Goal: Information Seeking & Learning: Learn about a topic

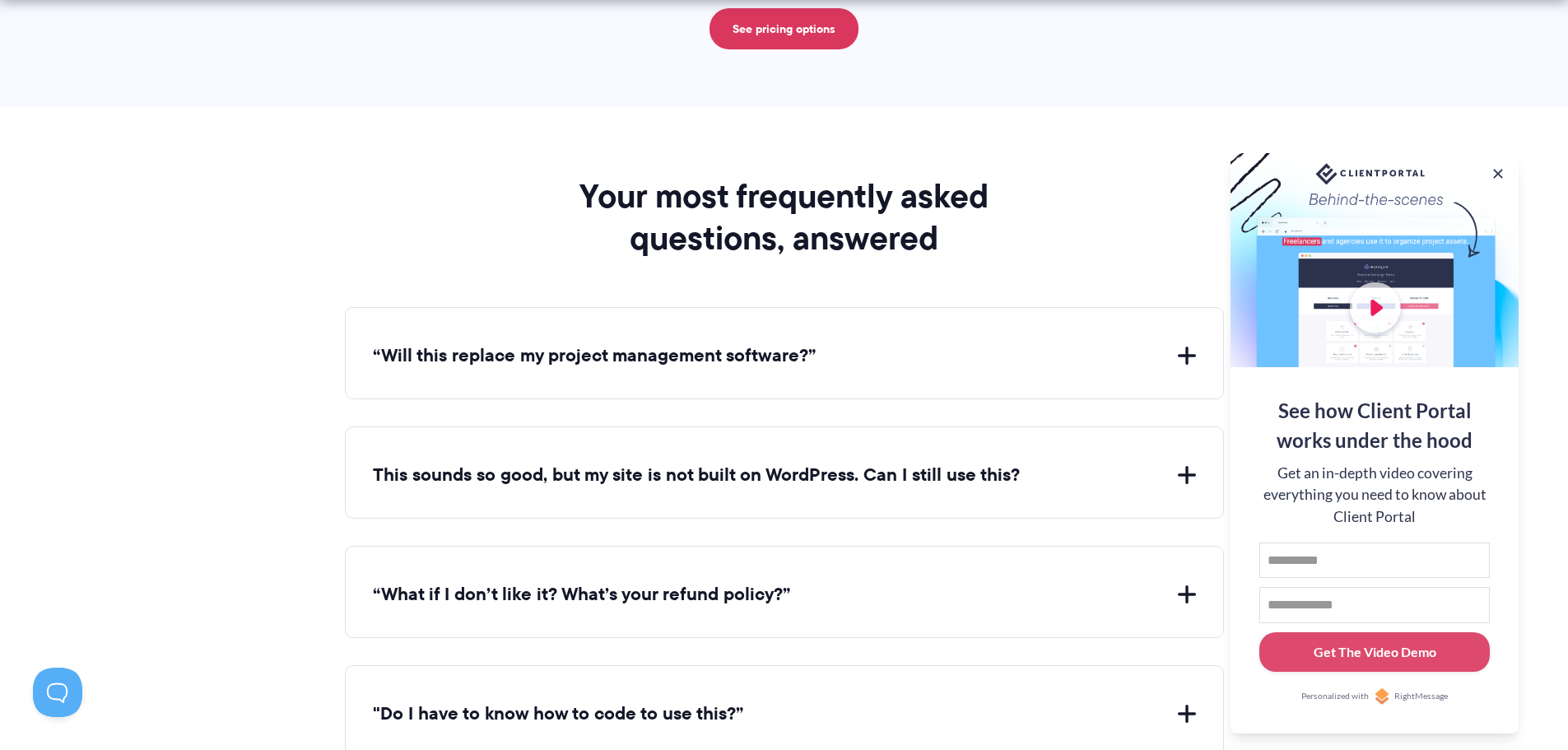
scroll to position [5846, 0]
click at [460, 357] on button "“Will this replace my project management software?”" at bounding box center [784, 355] width 823 height 25
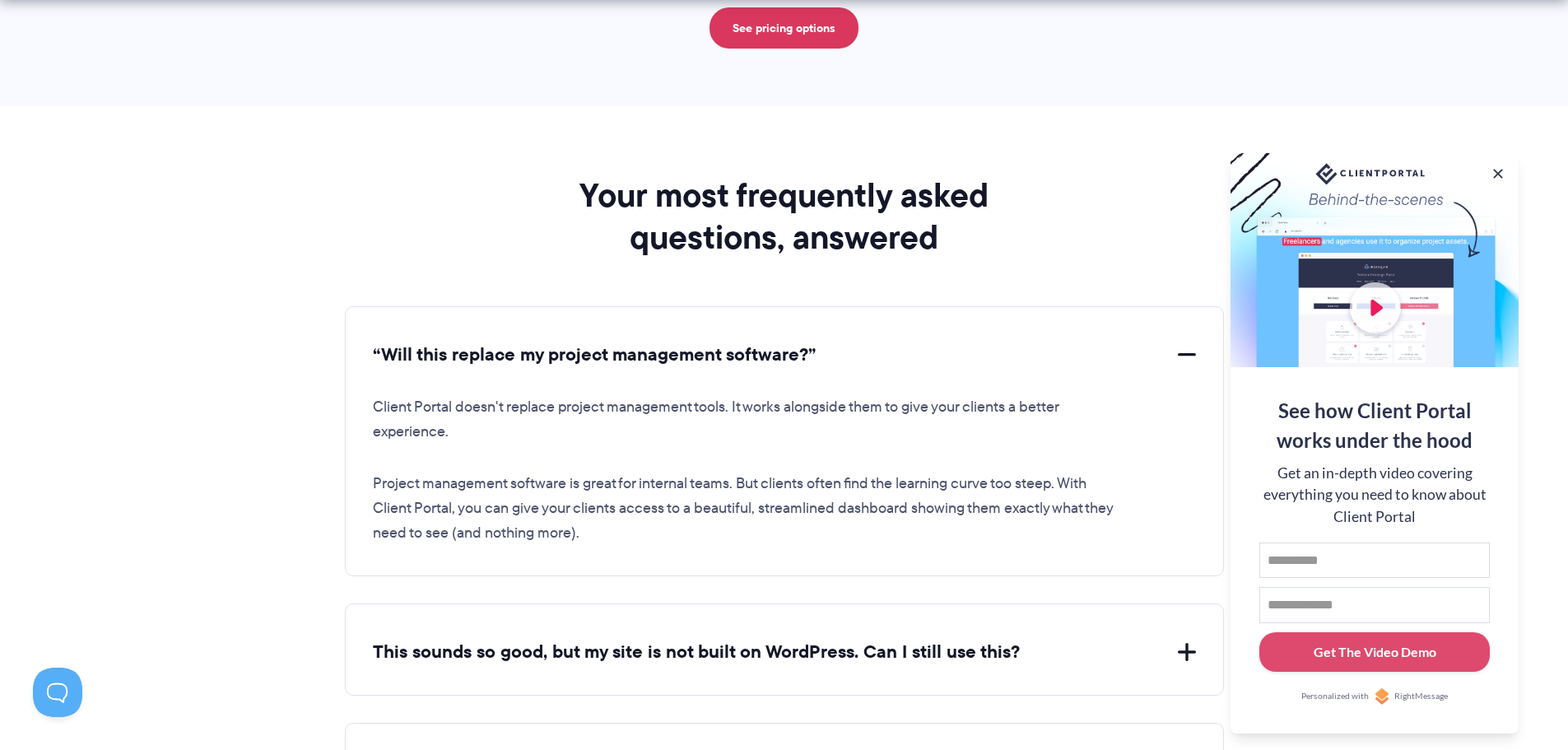
click at [460, 357] on button "“Will this replace my project management software?”" at bounding box center [784, 355] width 823 height 25
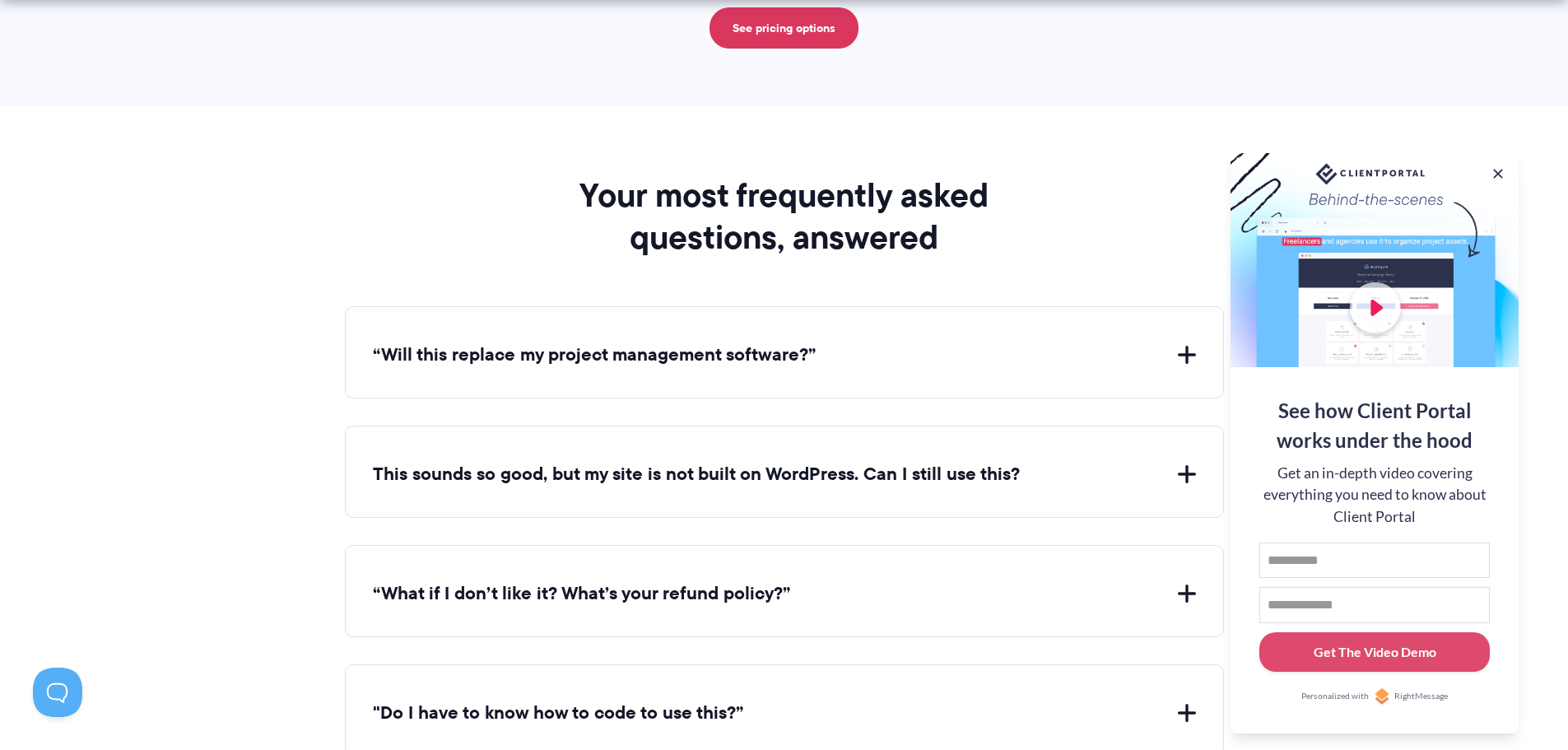
click at [758, 482] on button "This sounds so good, but my site is not built on WordPress. Can I still use thi…" at bounding box center [784, 475] width 823 height 25
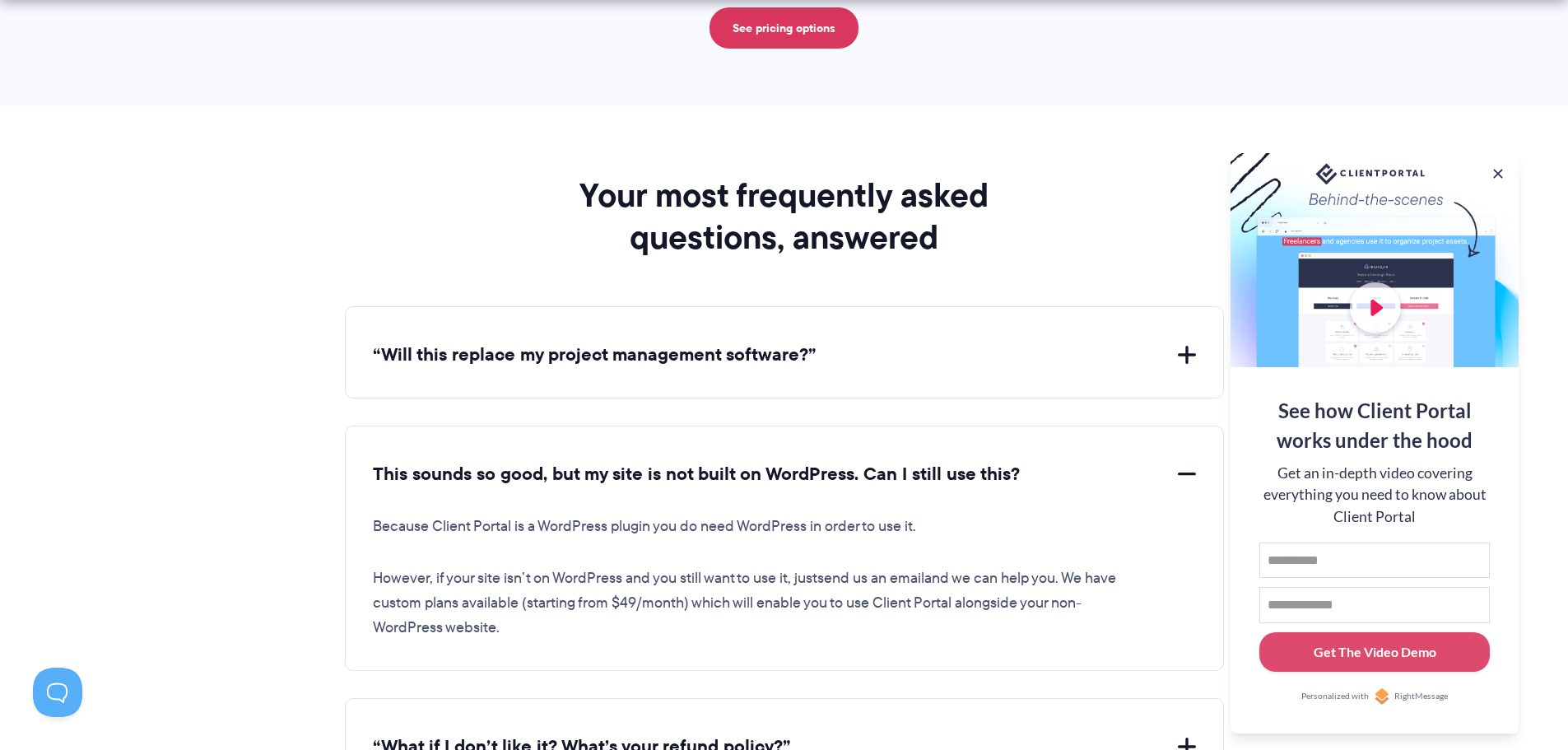
click at [758, 482] on button "This sounds so good, but my site is not built on WordPress. Can I still use thi…" at bounding box center [784, 475] width 823 height 25
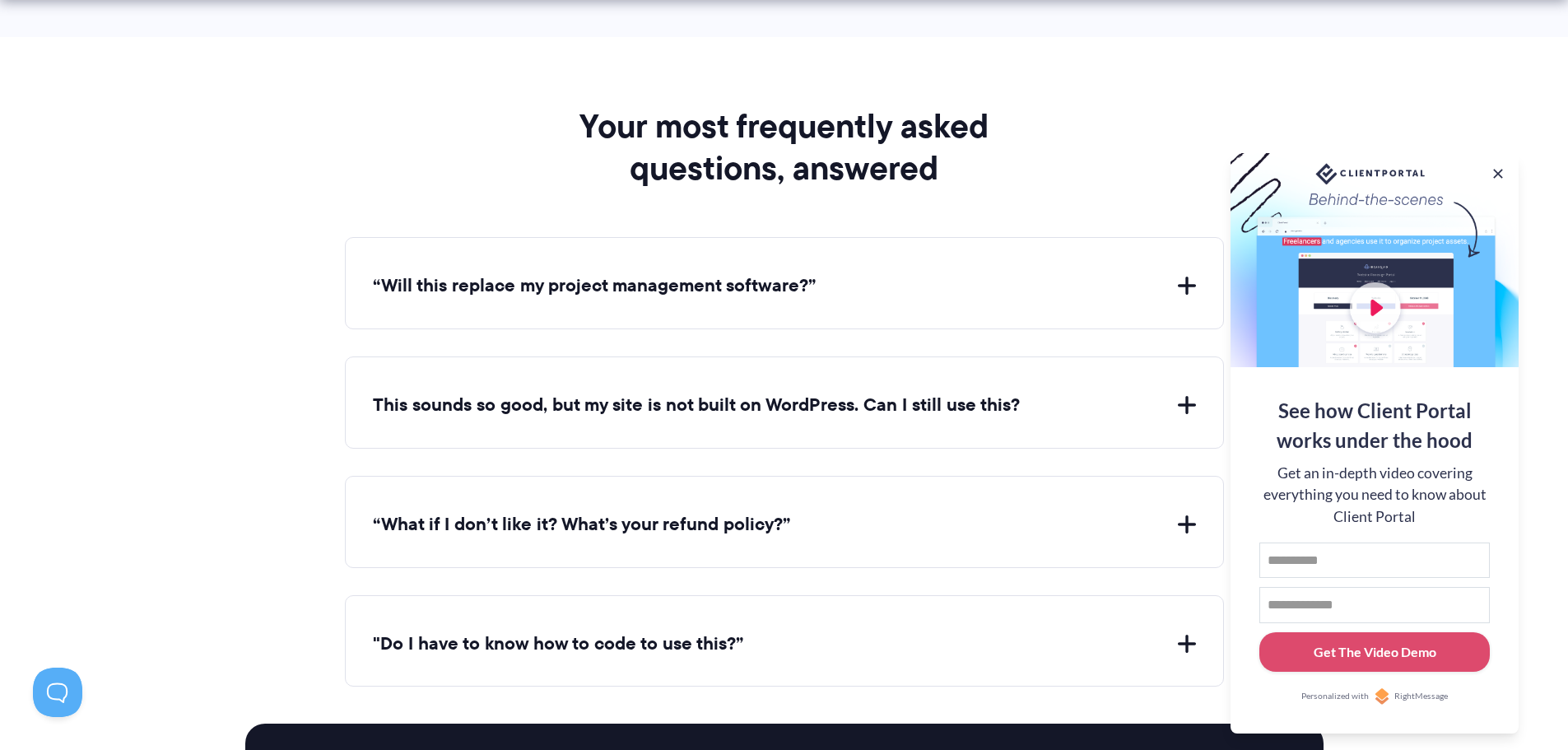
scroll to position [6011, 0]
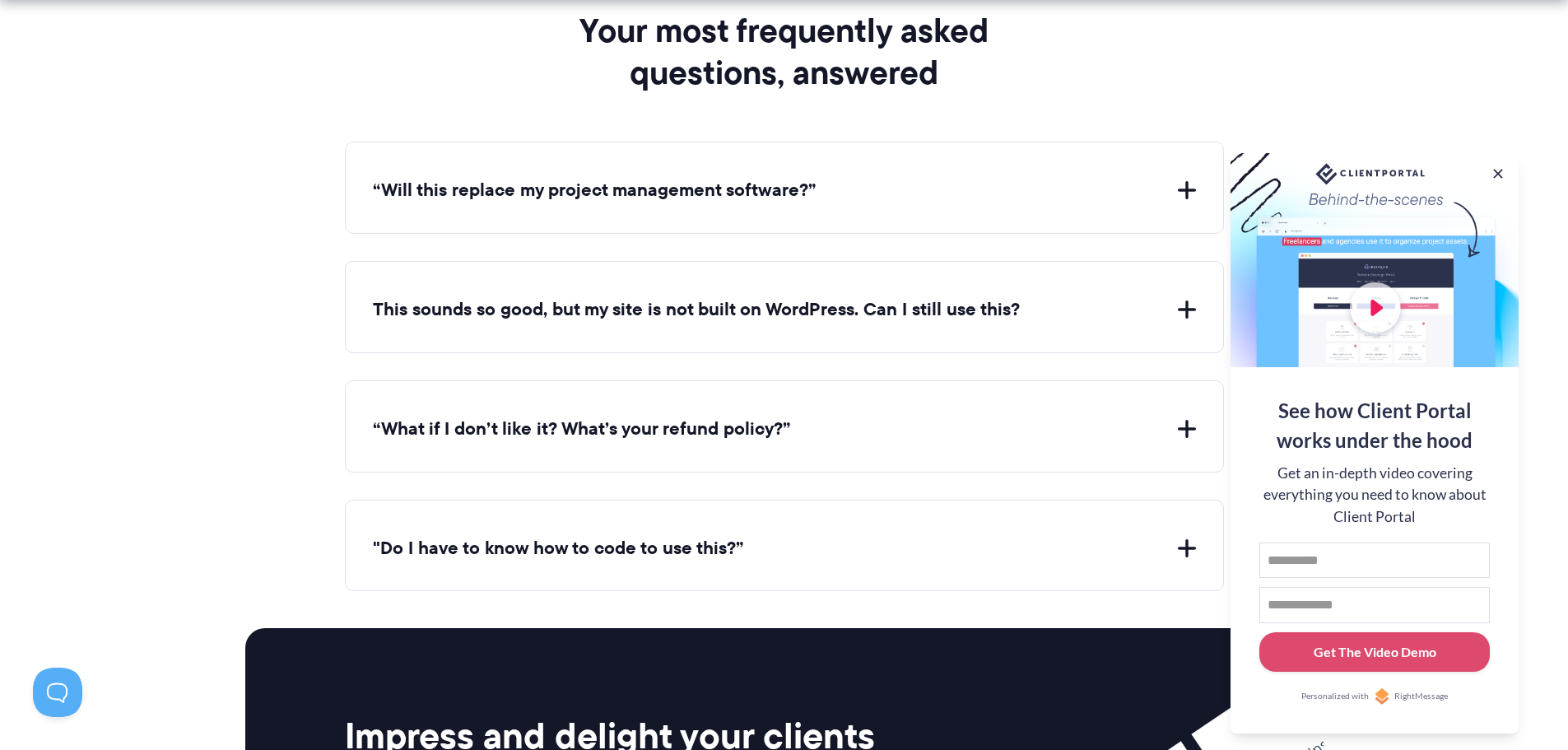
click at [649, 549] on button ""Do I have to know how to code to use this?”" at bounding box center [784, 548] width 823 height 25
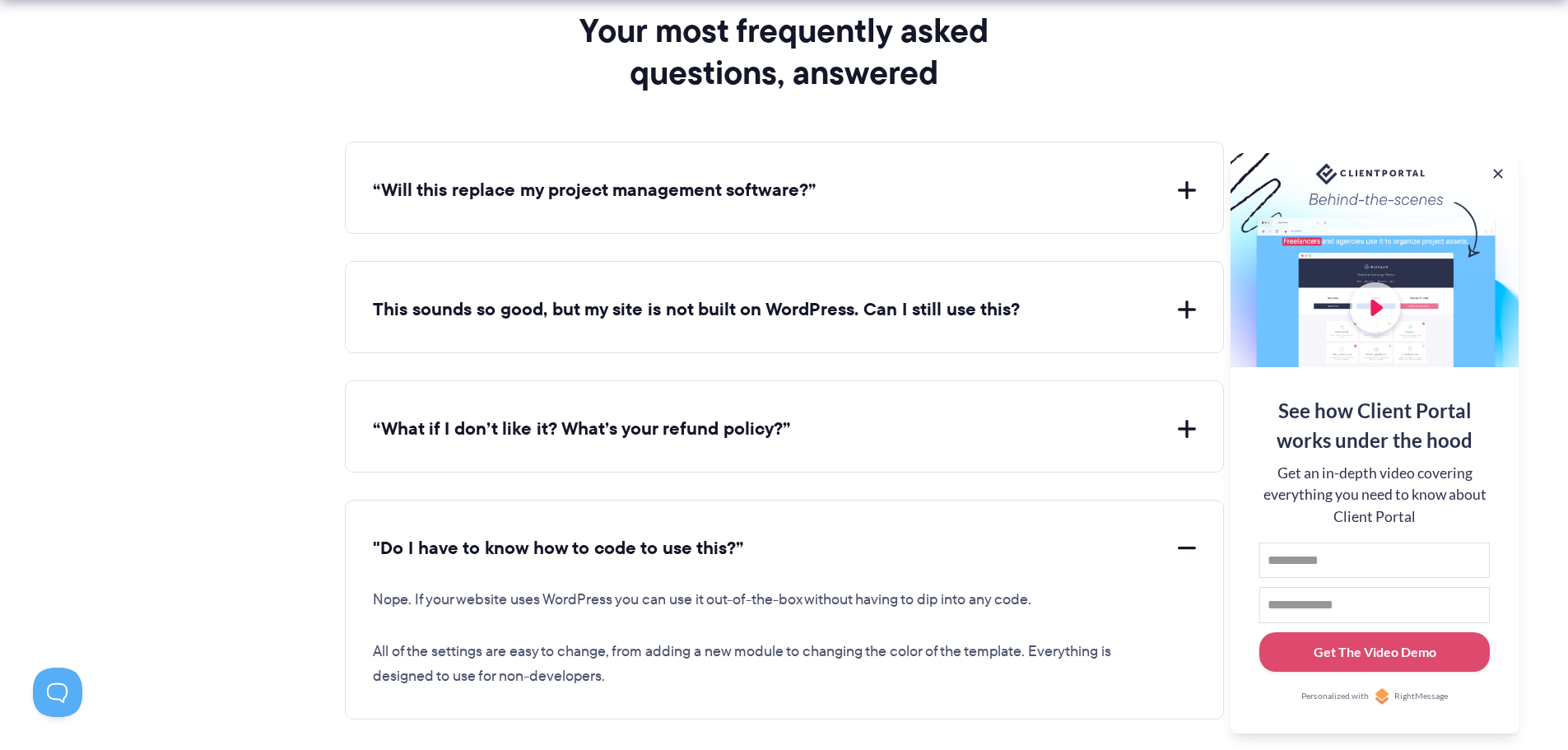
click at [649, 548] on button ""Do I have to know how to code to use this?”" at bounding box center [784, 548] width 823 height 25
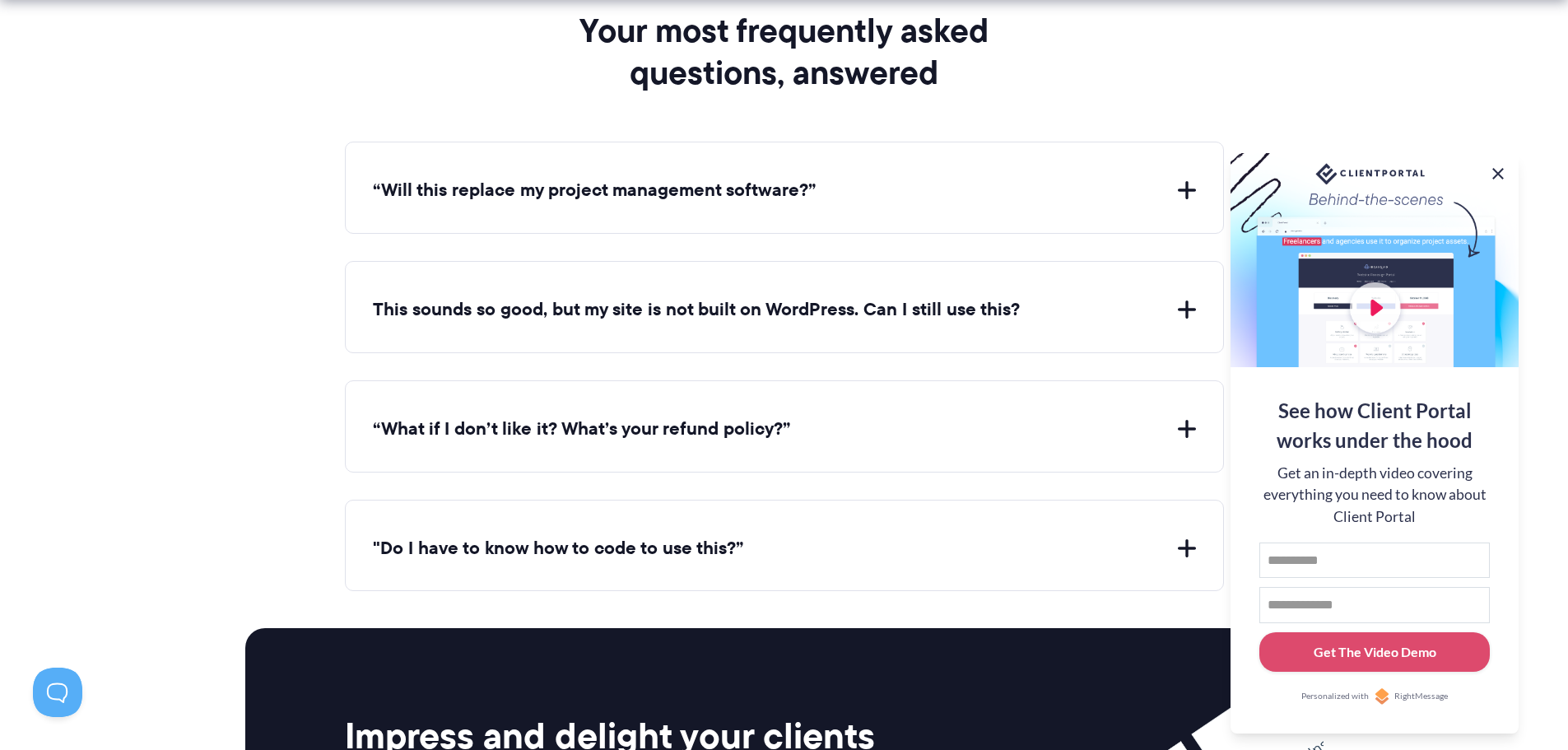
click at [1493, 171] on button at bounding box center [1498, 174] width 20 height 20
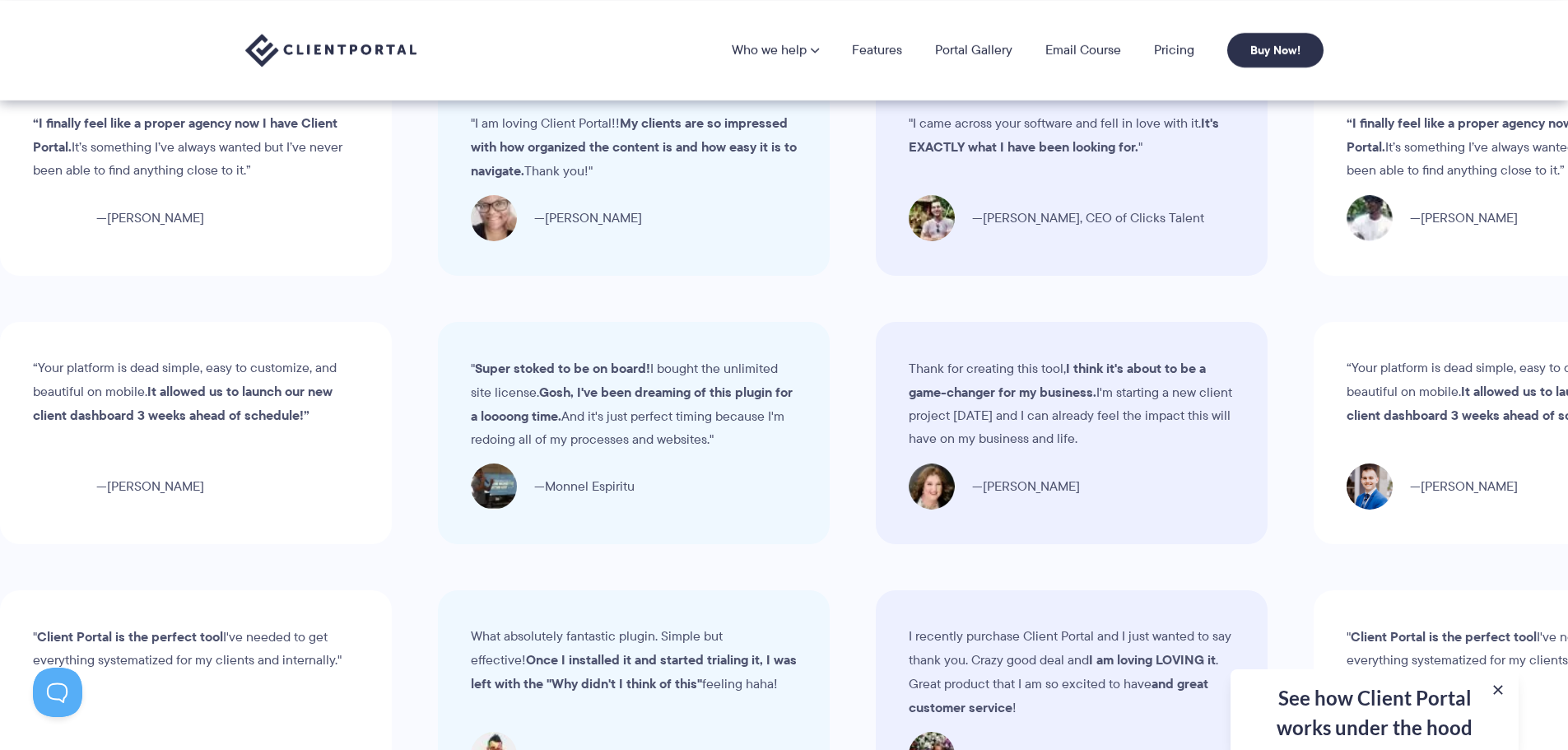
scroll to position [4941, 0]
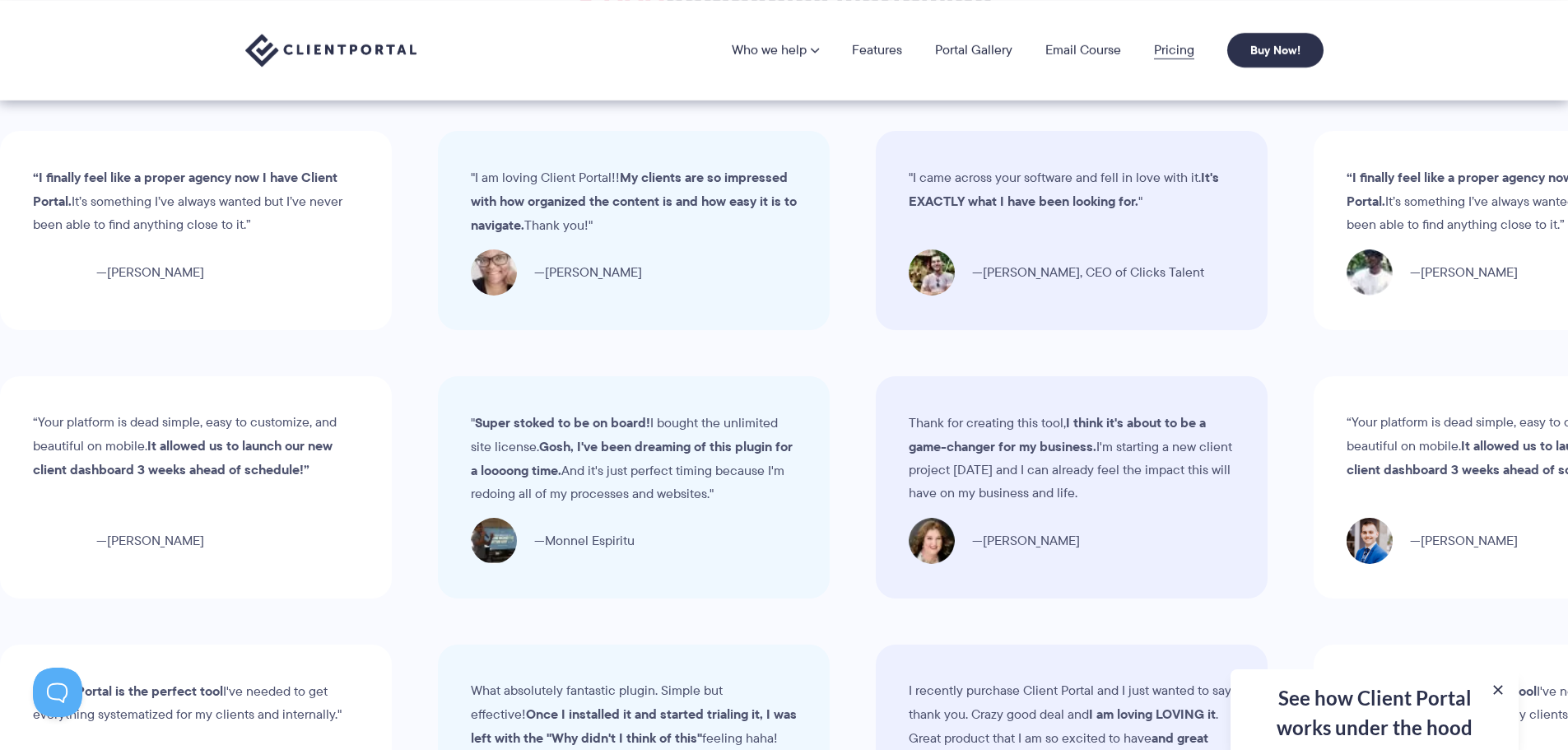
click at [1170, 56] on link "Pricing" at bounding box center [1174, 50] width 40 height 13
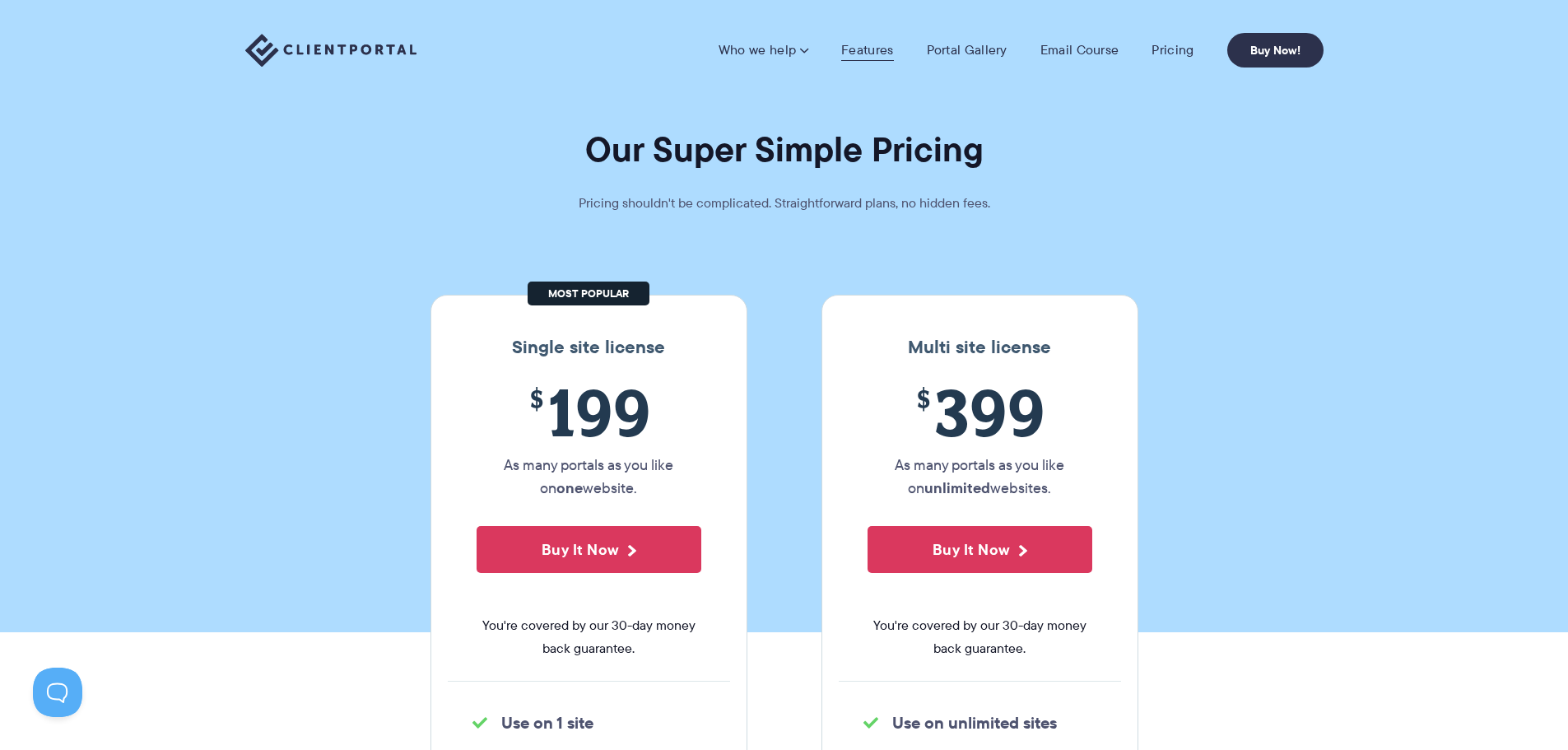
click at [872, 57] on link "Features" at bounding box center [866, 50] width 52 height 17
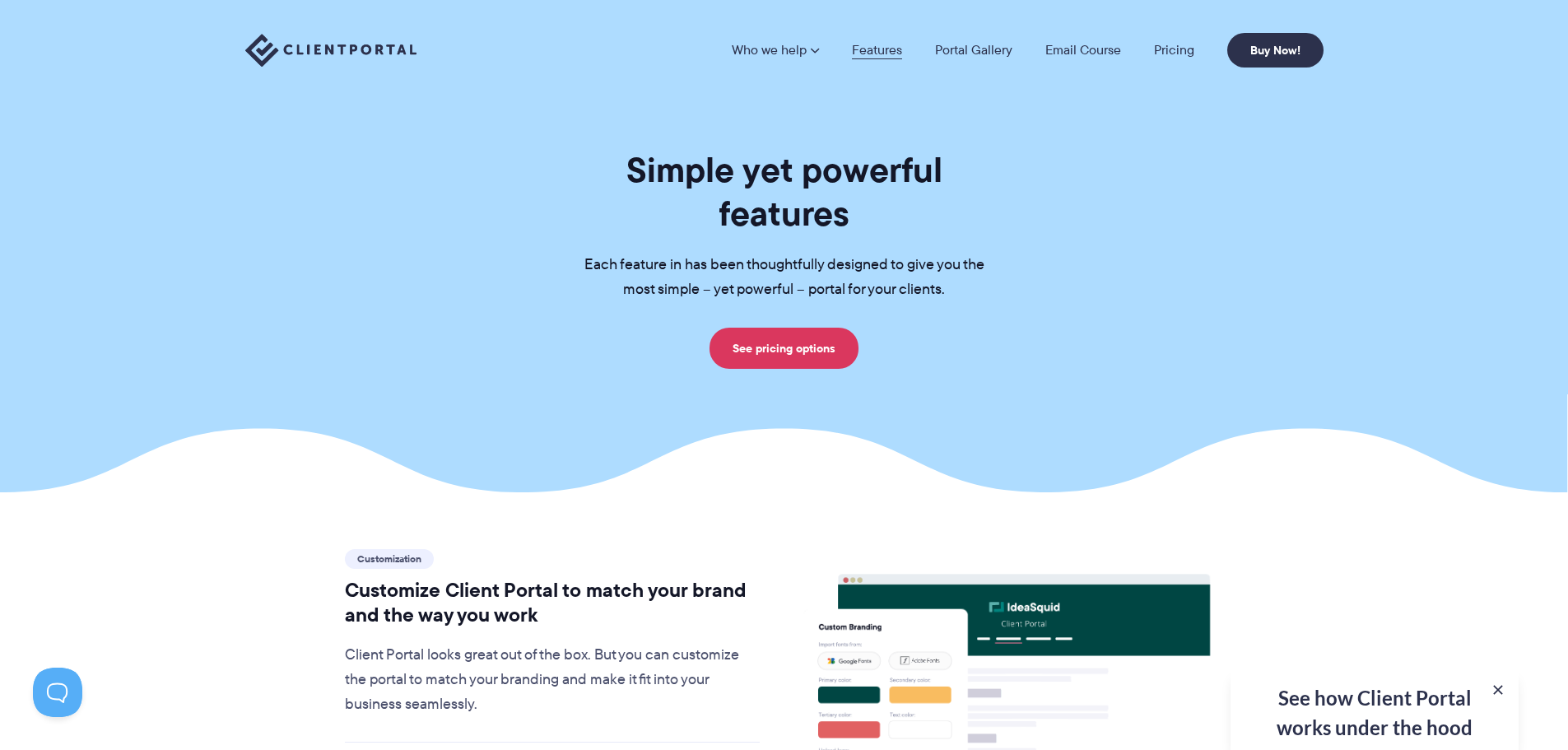
click at [886, 50] on link "Features" at bounding box center [877, 50] width 50 height 13
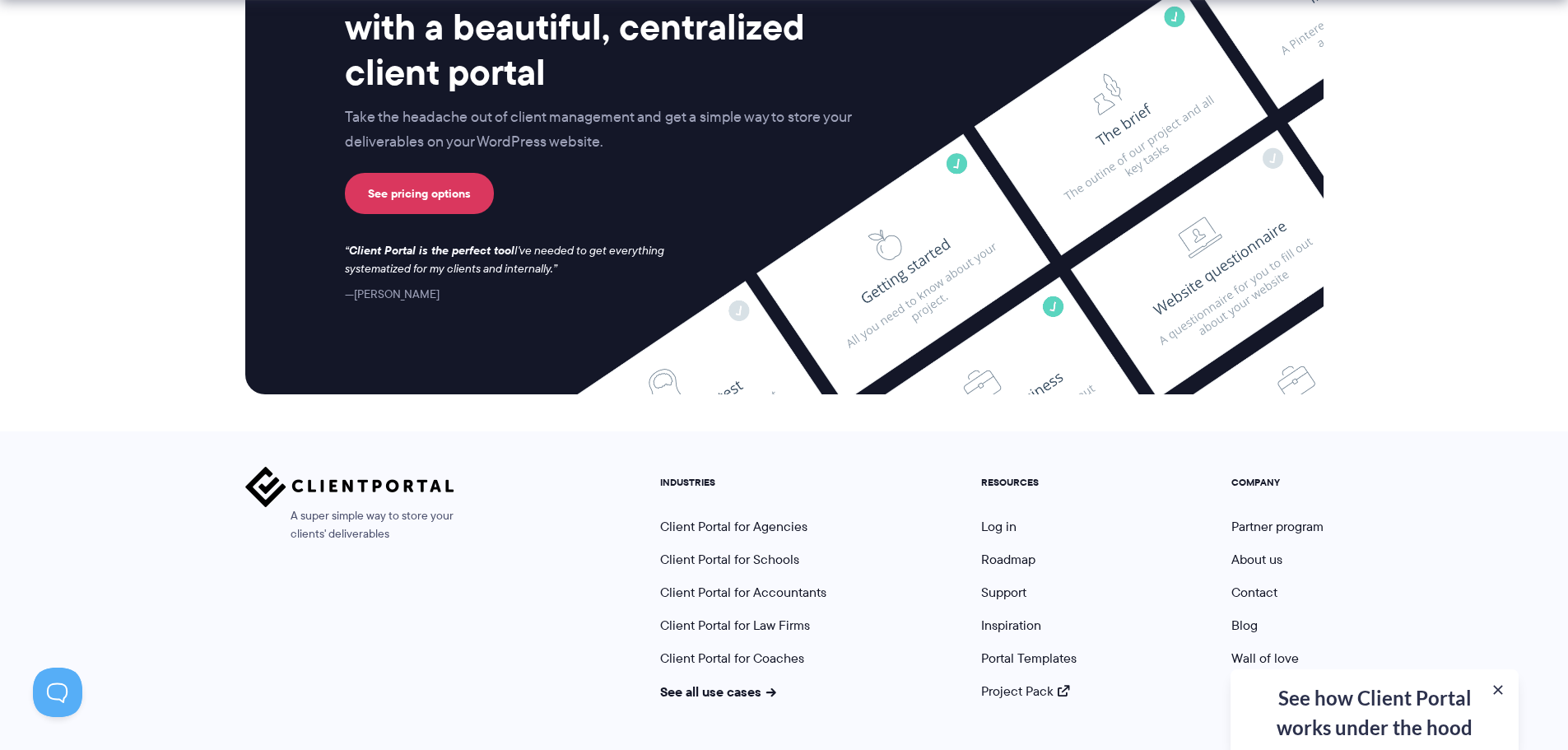
scroll to position [4343, 0]
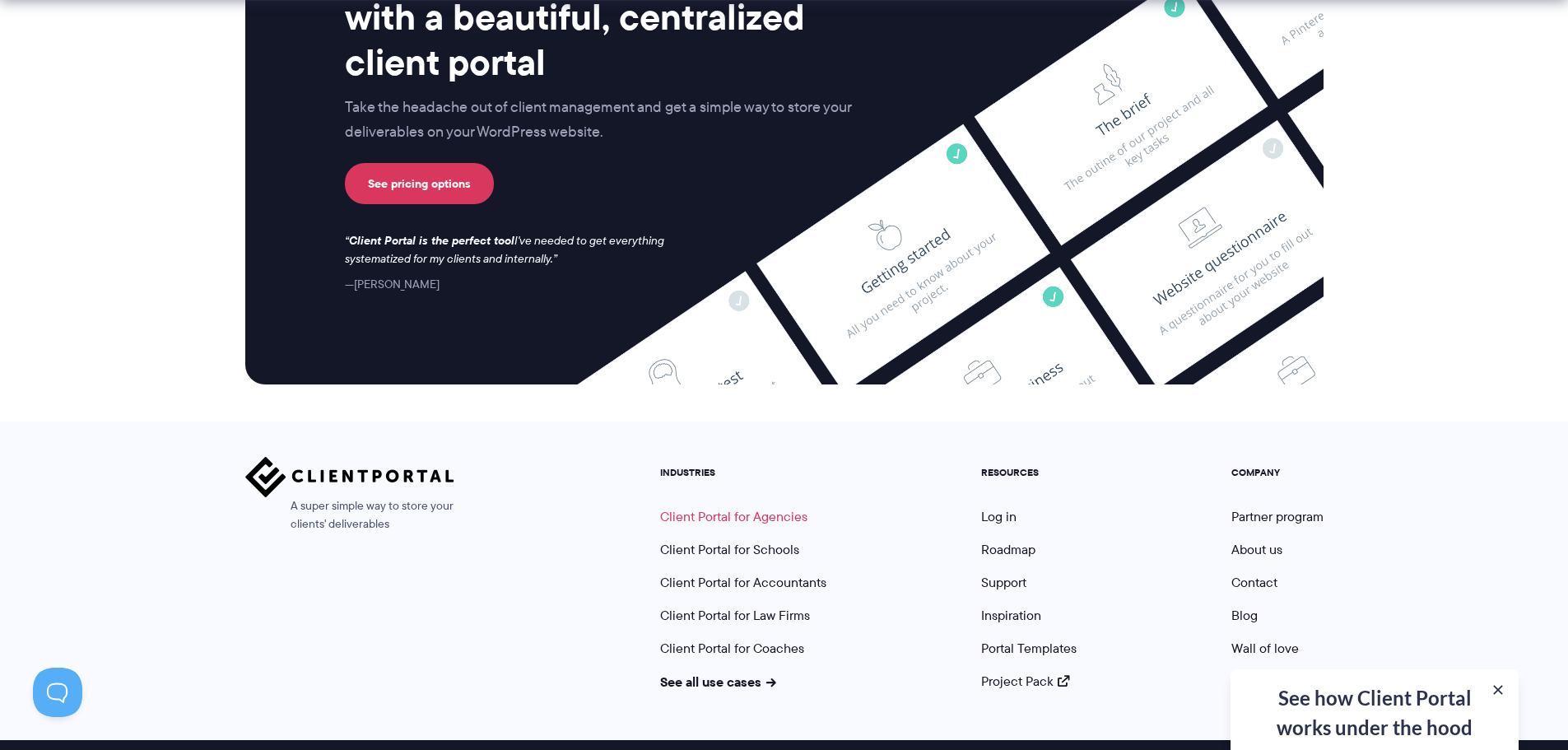
click at [778, 507] on link "Client Portal for Agencies" at bounding box center [734, 517] width 147 height 19
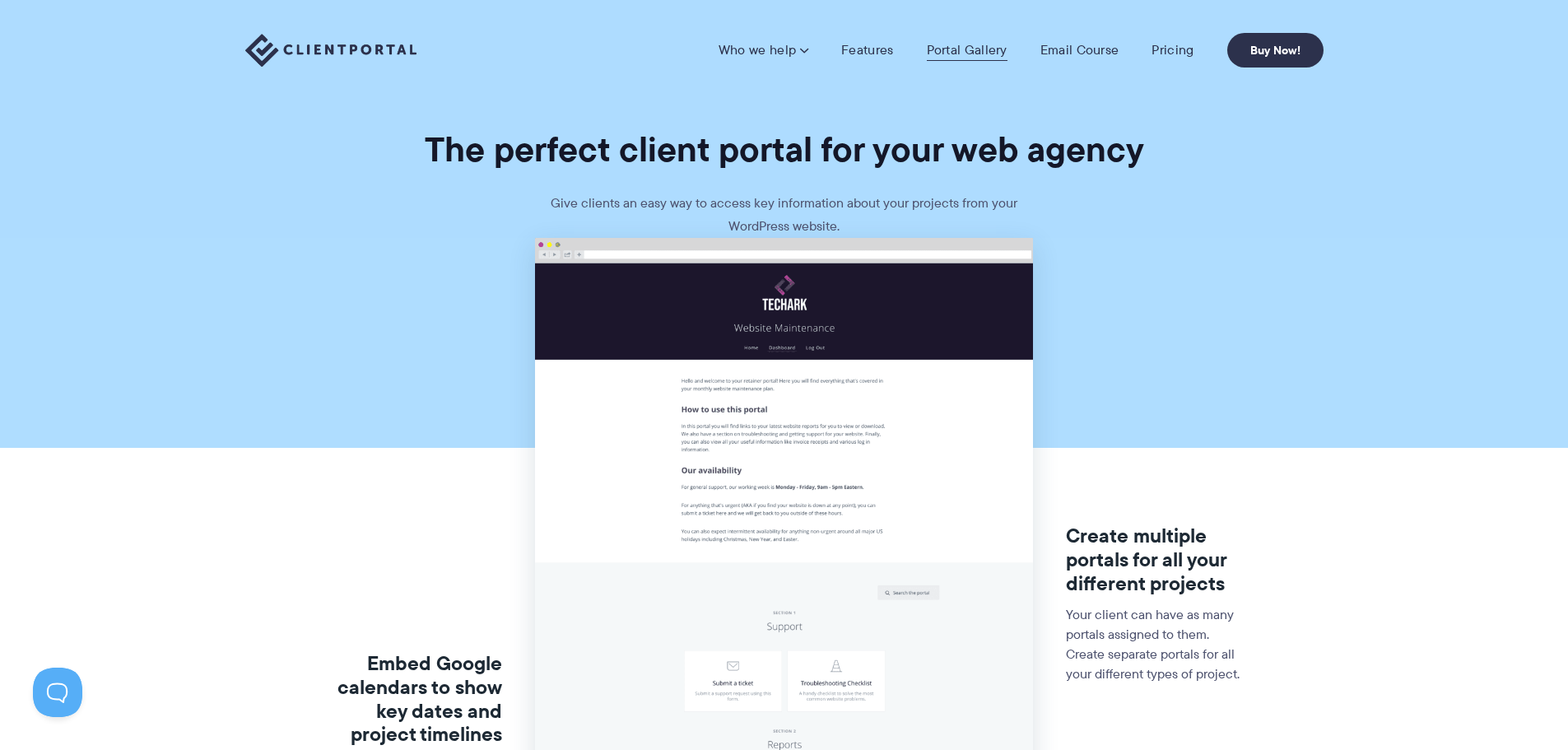
click at [957, 52] on link "Portal Gallery" at bounding box center [967, 50] width 81 height 17
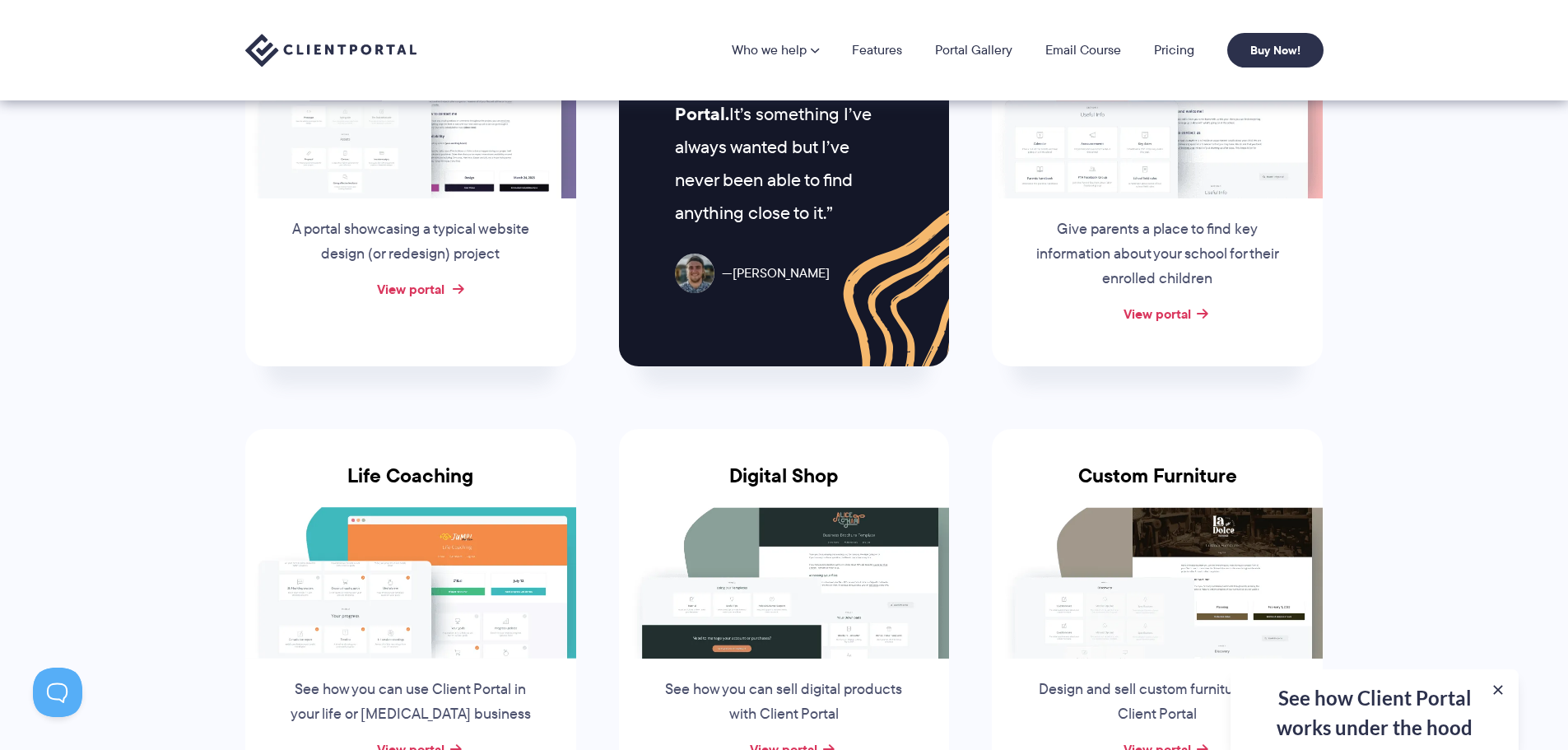
scroll to position [741, 0]
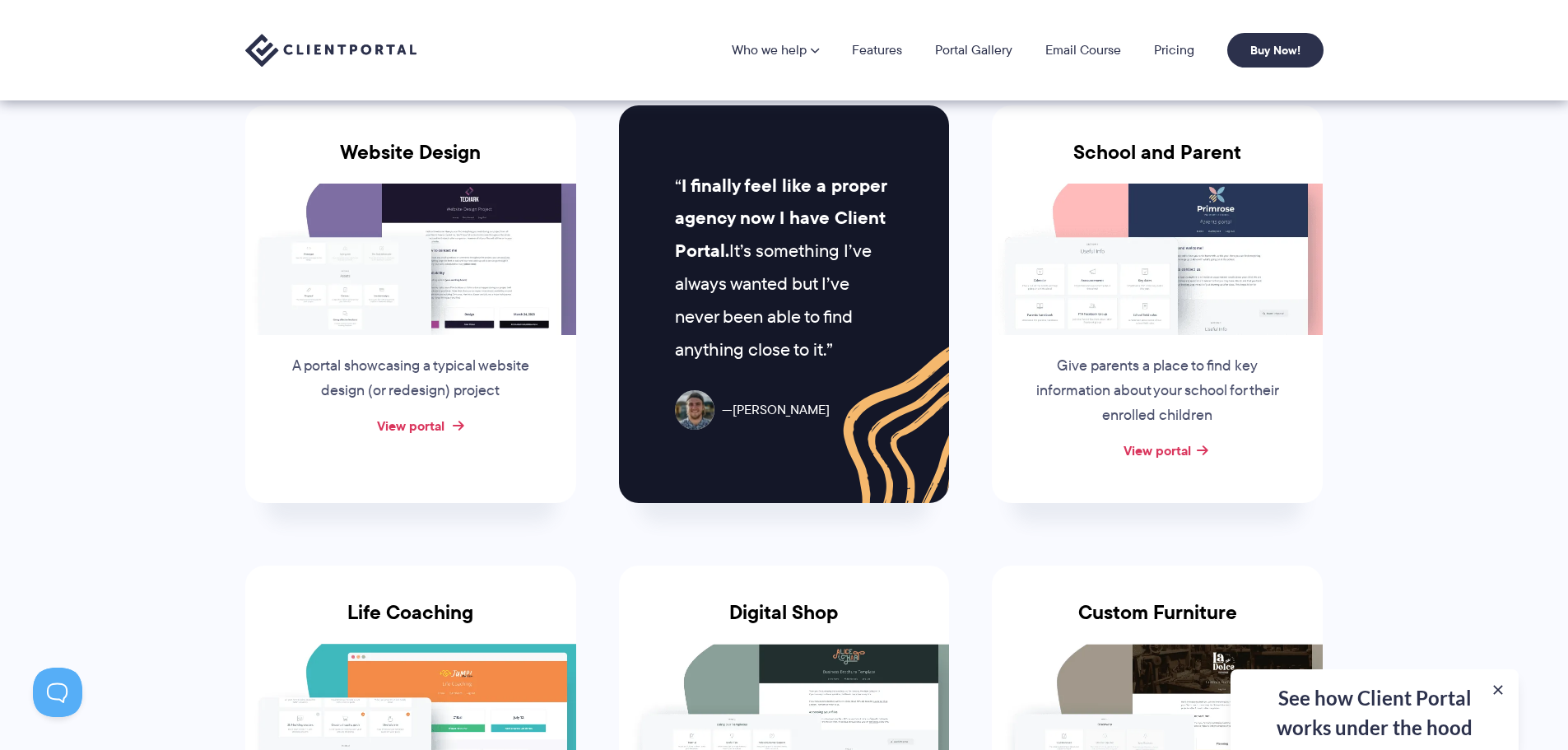
click at [429, 422] on link "View portal" at bounding box center [410, 425] width 68 height 20
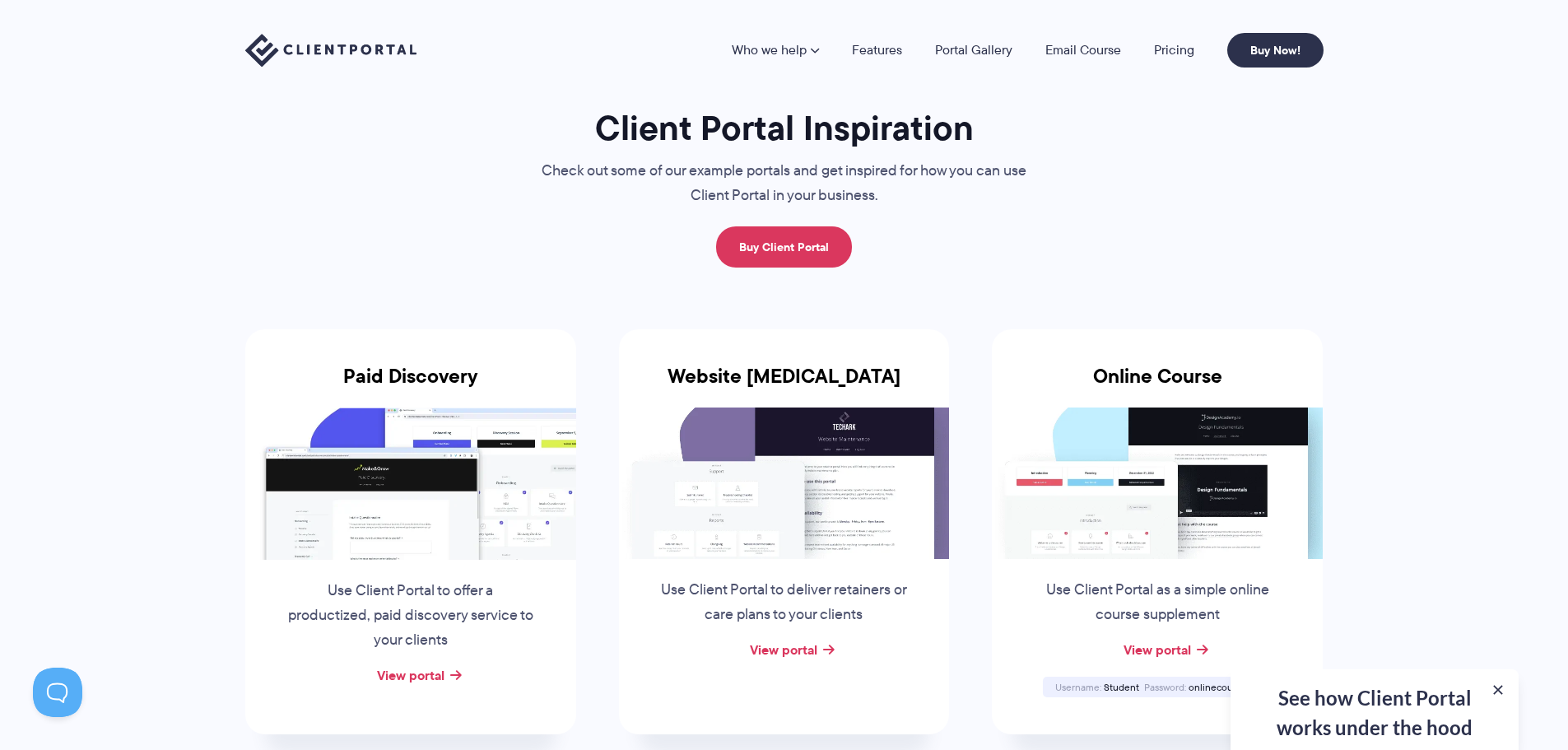
scroll to position [0, 0]
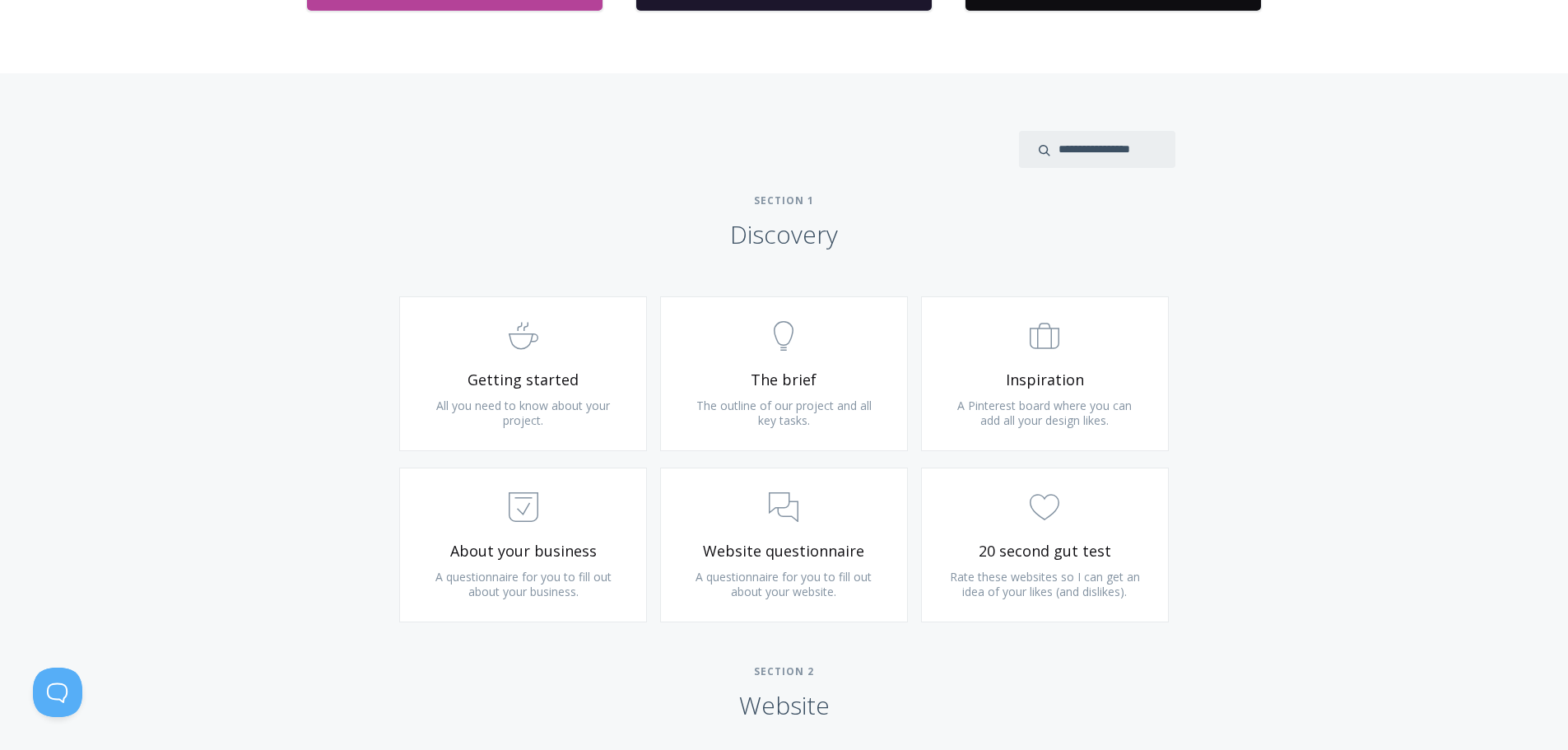
scroll to position [824, 0]
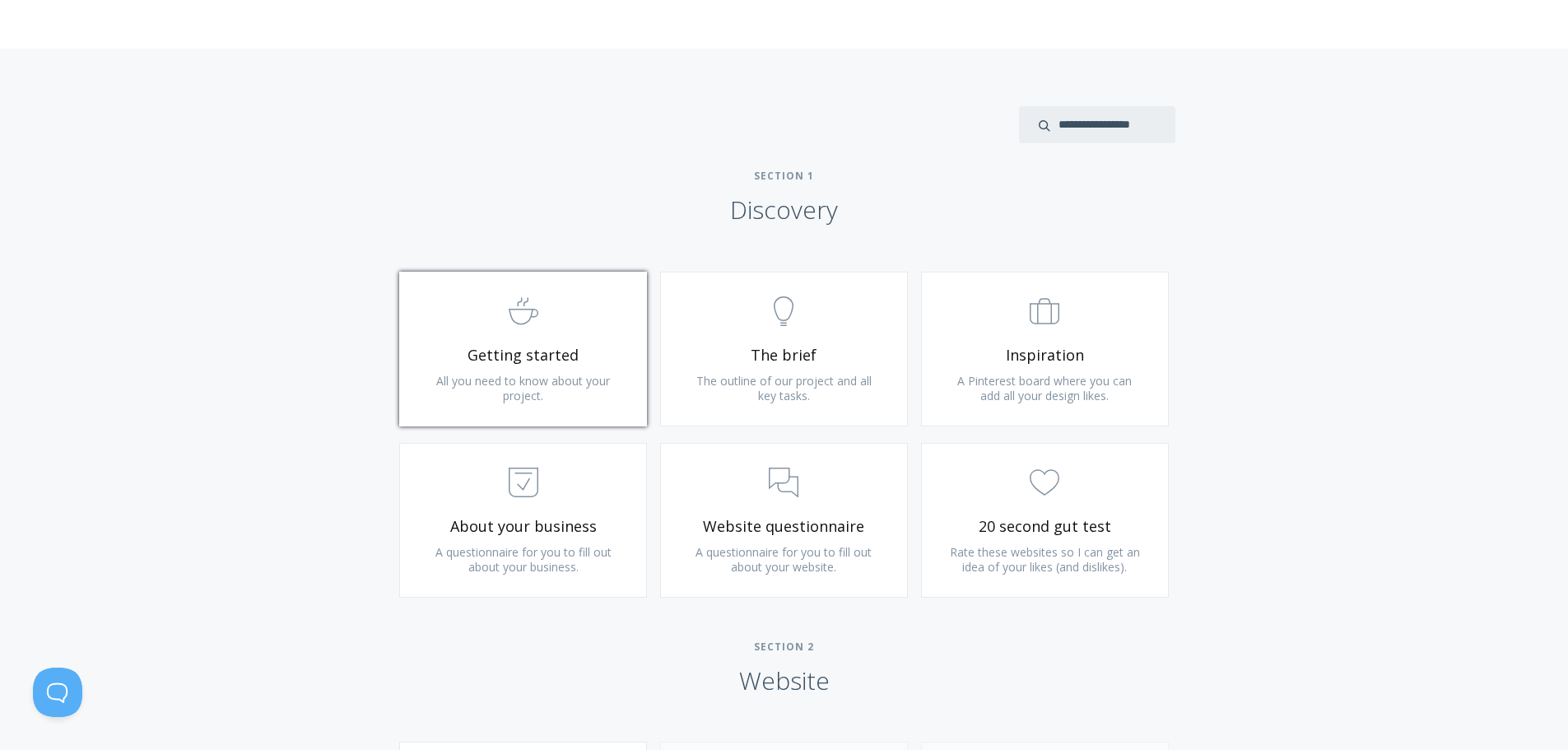
click at [490, 374] on span "All you need to know about your project." at bounding box center [524, 388] width 174 height 31
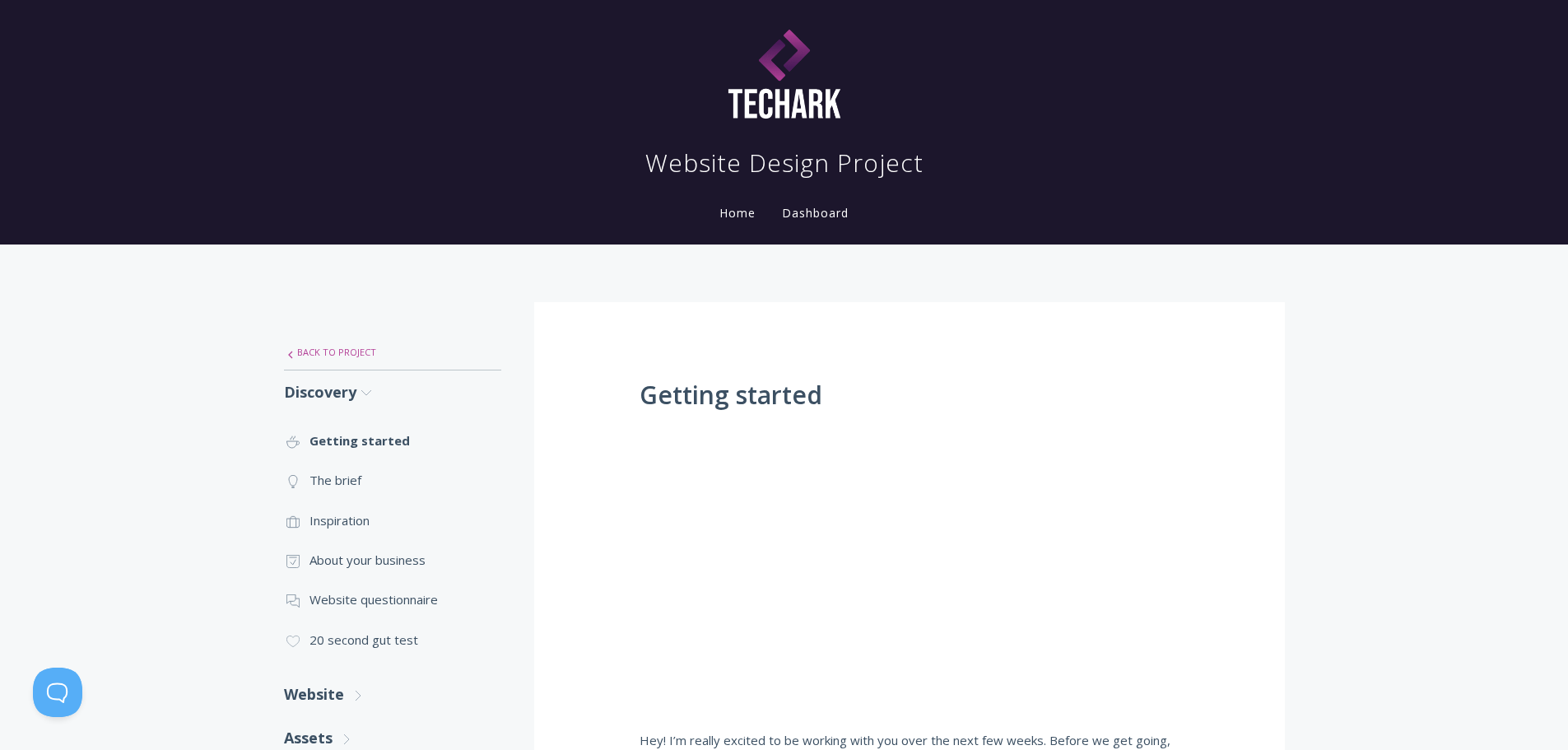
click at [356, 352] on link ".st0{fill:none;stroke:#000000;stroke-width:2;stroke-miterlimit:10;} Untitled-27…" at bounding box center [393, 352] width 217 height 34
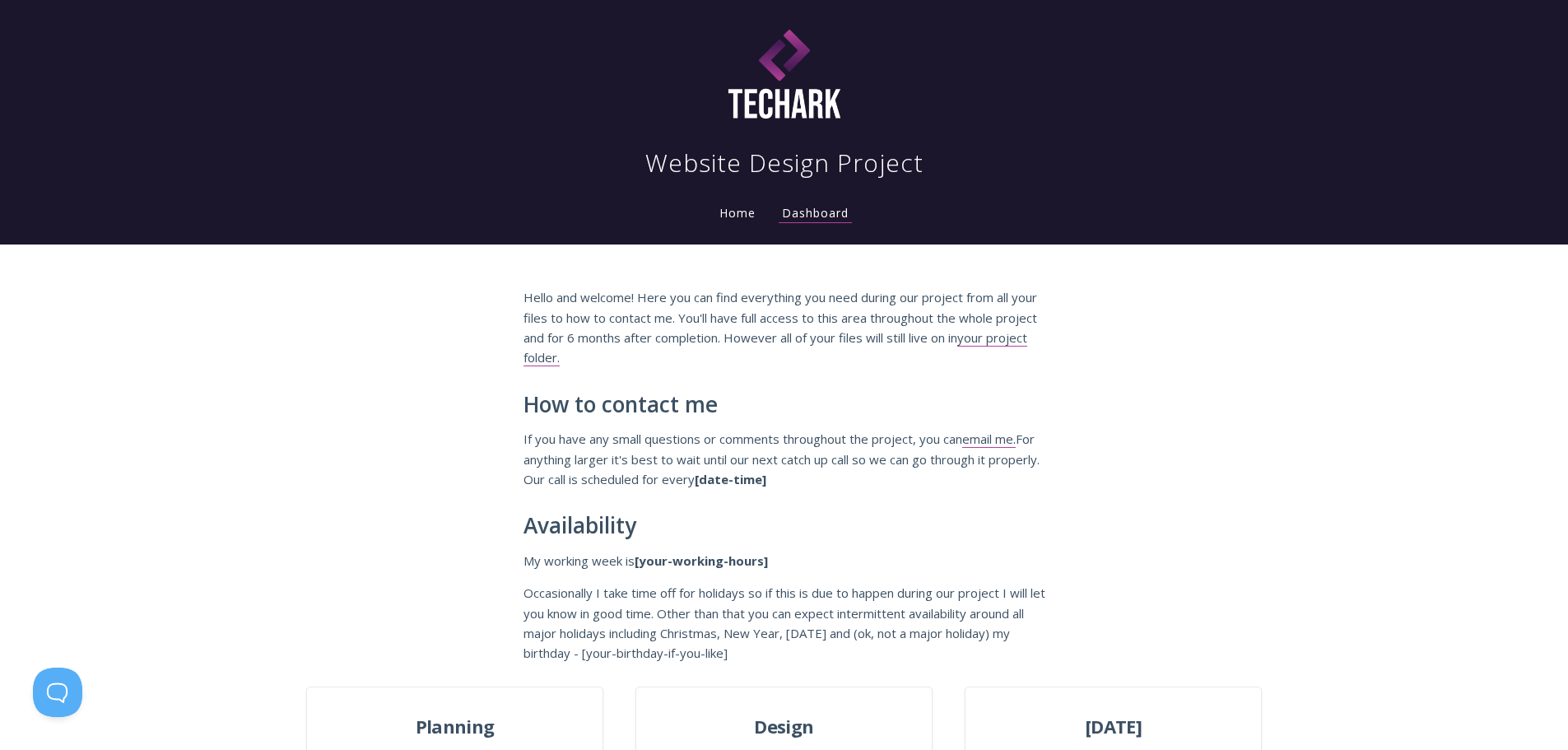
click at [745, 211] on link "Home" at bounding box center [738, 213] width 43 height 16
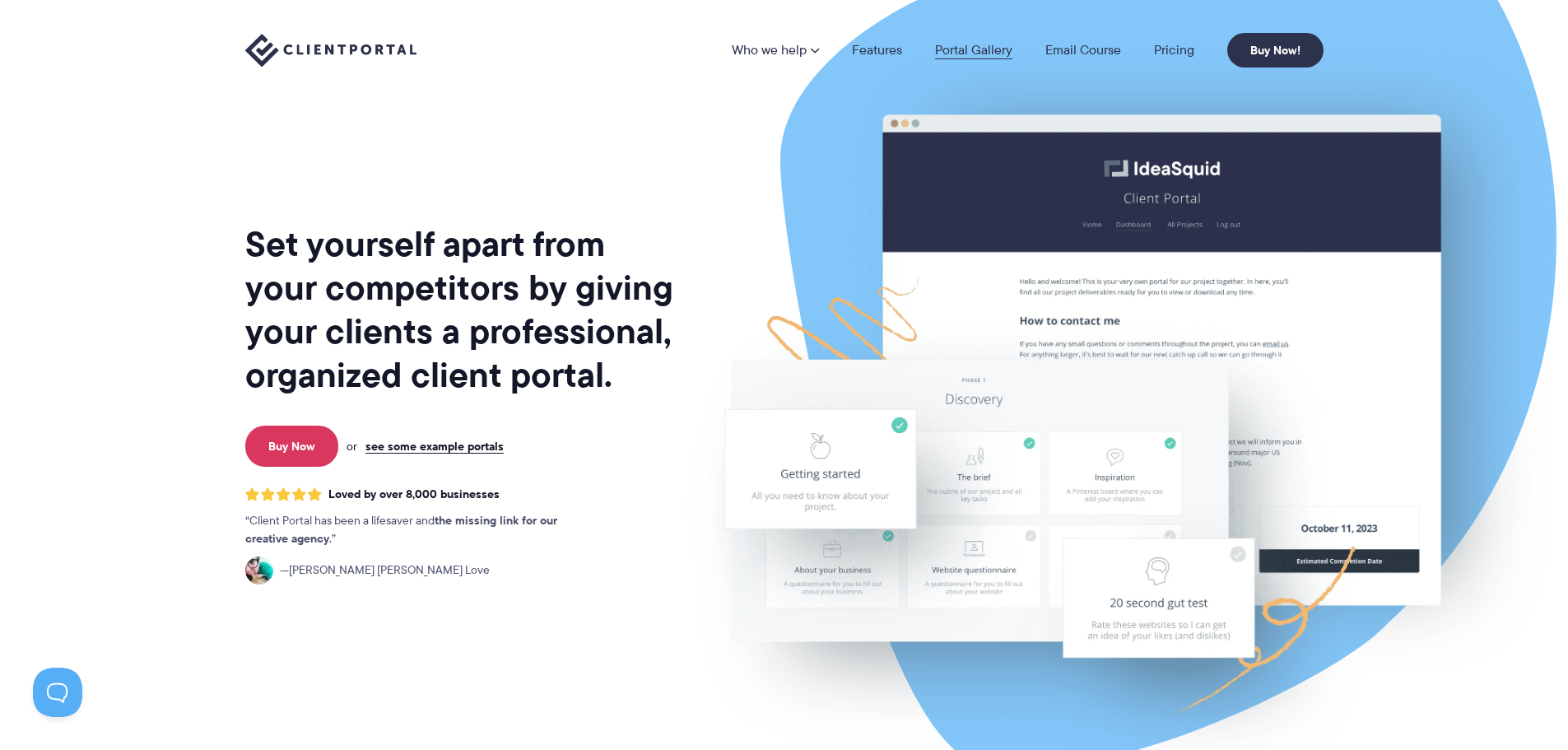
click at [983, 48] on link "Portal Gallery" at bounding box center [973, 50] width 77 height 13
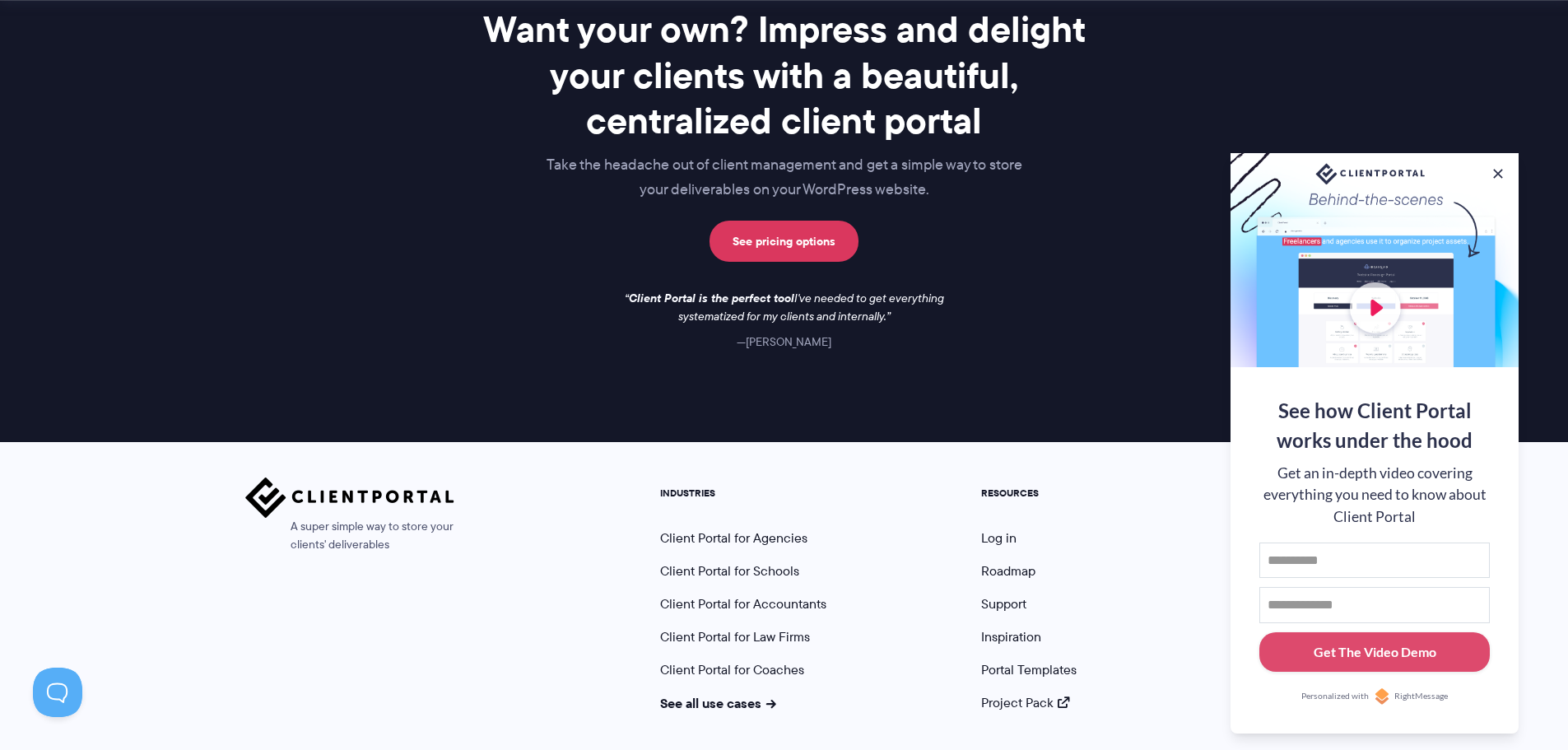
scroll to position [2400, 0]
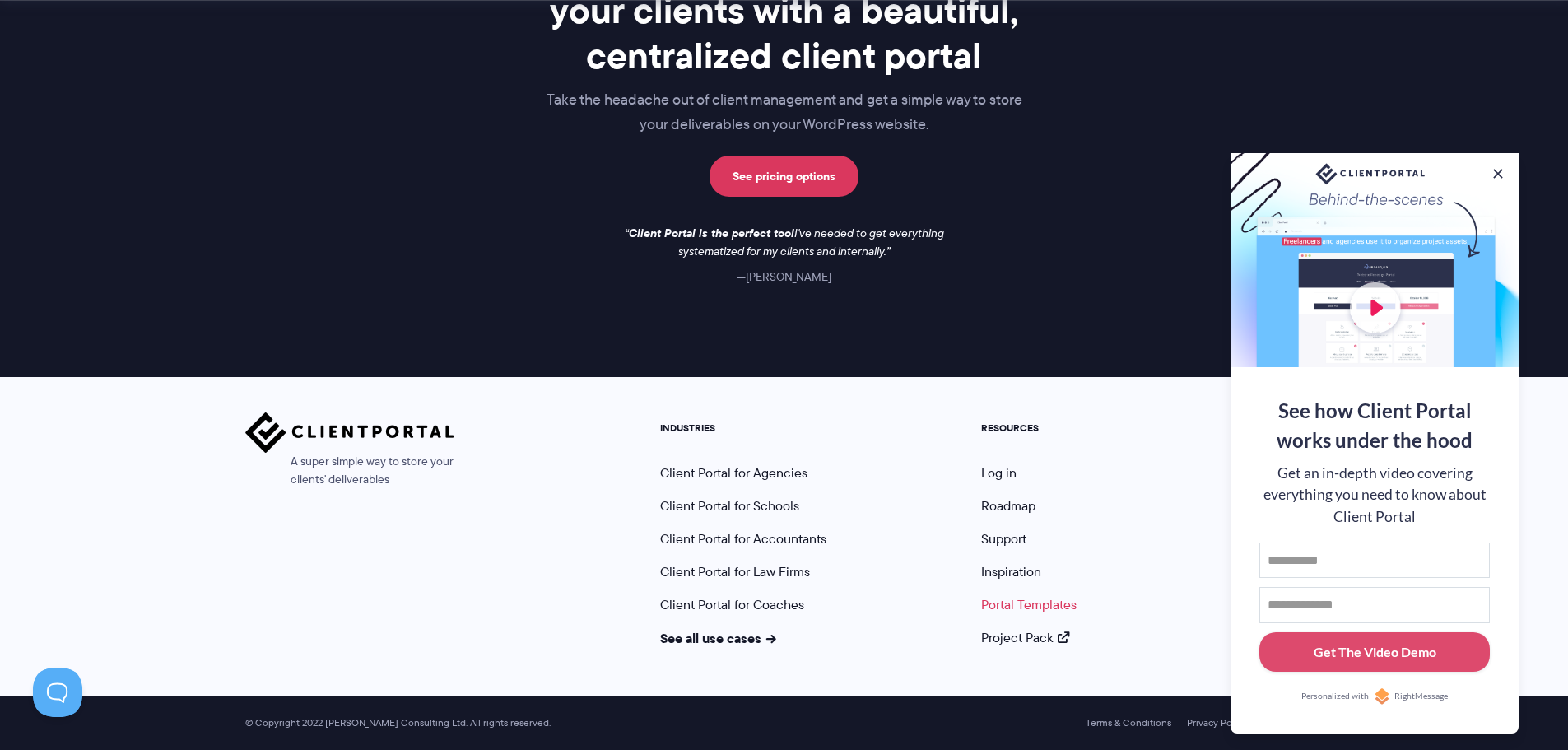
click at [1028, 603] on link "Portal Templates" at bounding box center [1029, 605] width 96 height 19
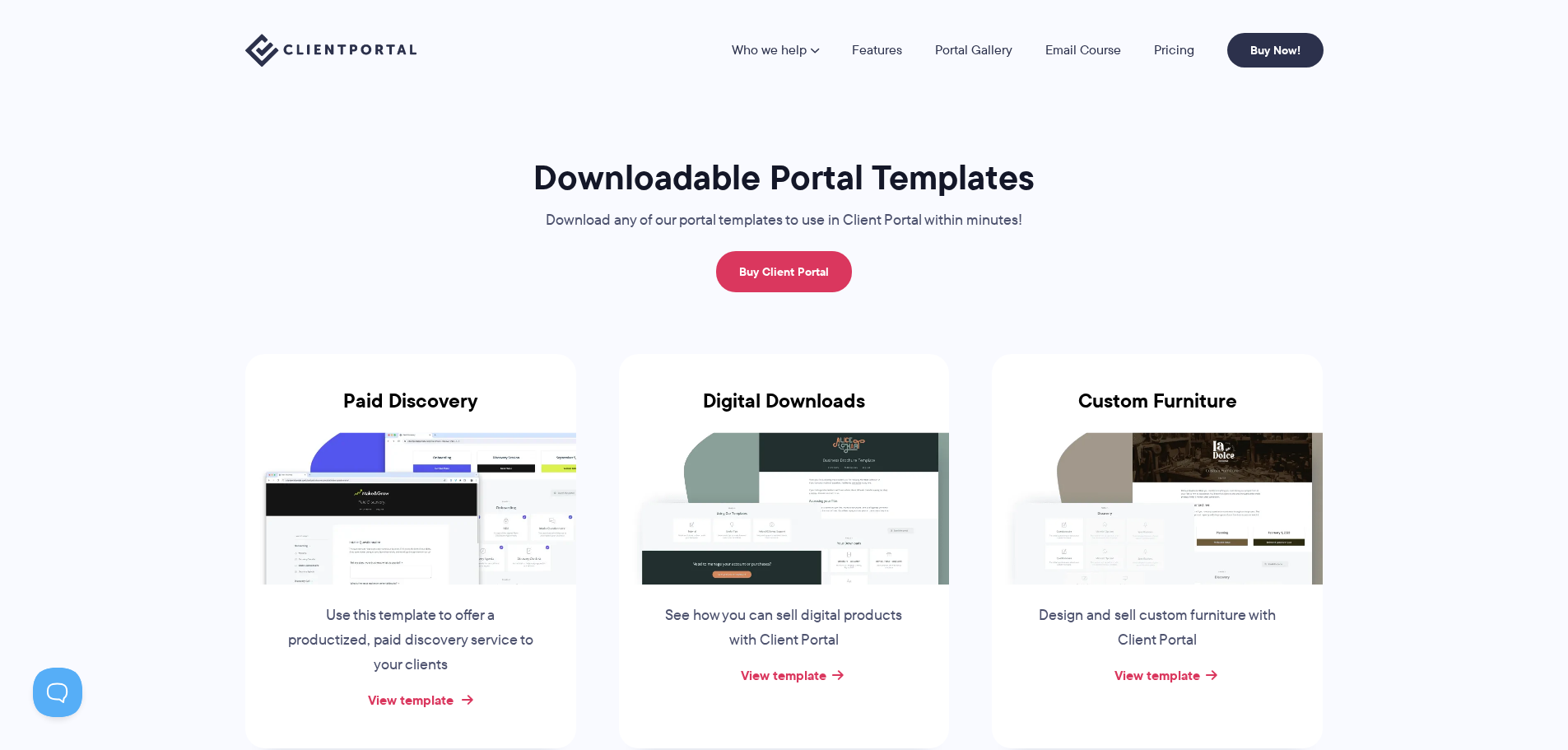
click at [429, 707] on link "View template" at bounding box center [411, 700] width 86 height 20
